Goal: Task Accomplishment & Management: Manage account settings

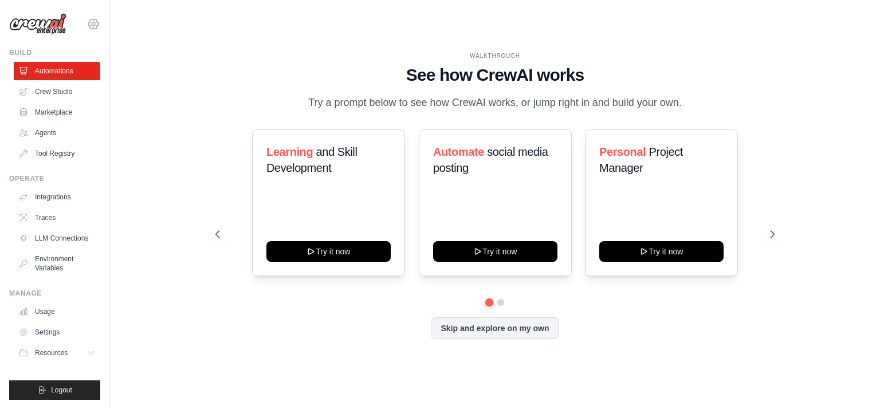
click at [96, 27] on icon at bounding box center [94, 24] width 14 height 14
click at [85, 83] on link "Settings" at bounding box center [93, 78] width 101 height 21
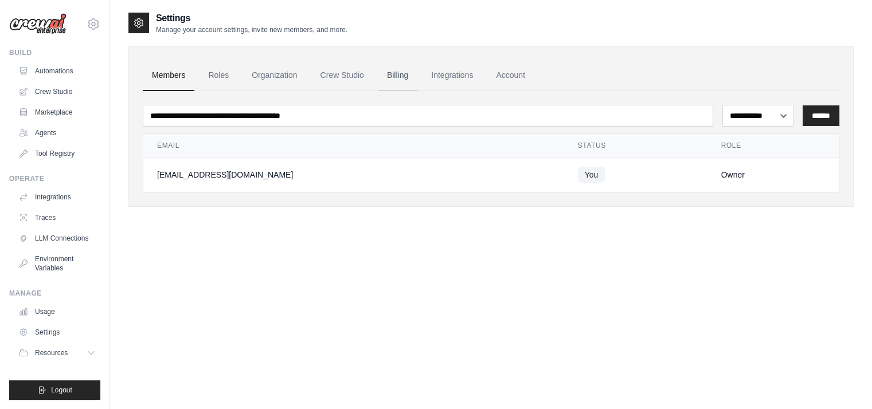
click at [395, 68] on link "Billing" at bounding box center [398, 75] width 40 height 31
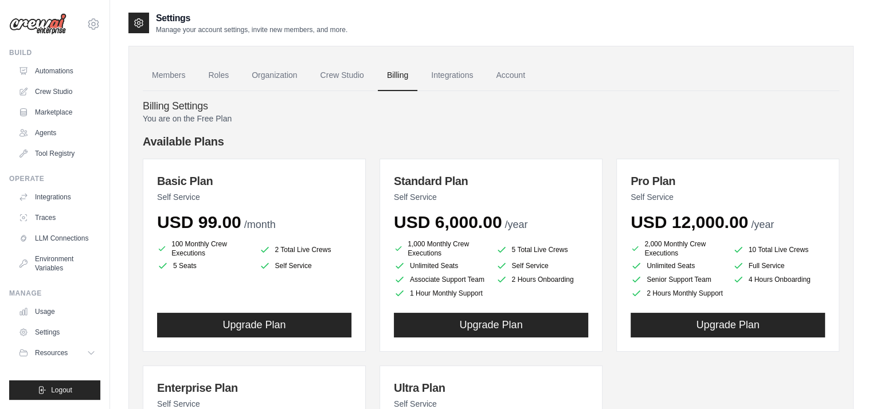
click at [526, 73] on link "Account" at bounding box center [511, 75] width 48 height 31
